Goal: Task Accomplishment & Management: Manage account settings

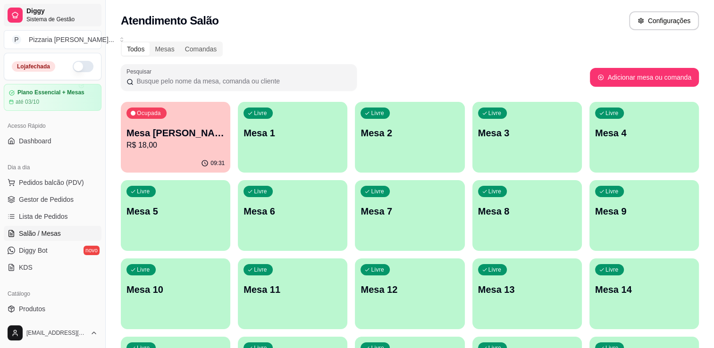
click at [77, 17] on span "Sistema de Gestão" at bounding box center [61, 20] width 71 height 8
click at [77, 65] on button "button" at bounding box center [83, 66] width 21 height 11
